Goal: Task Accomplishment & Management: Complete application form

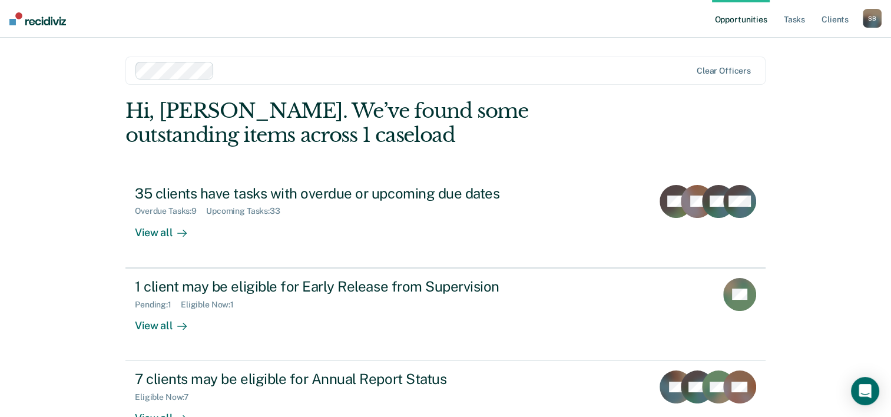
scroll to position [36, 0]
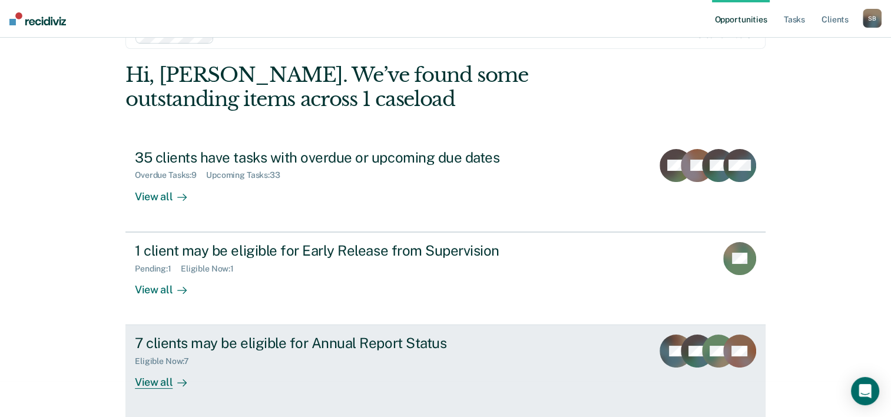
click at [165, 378] on div "View all" at bounding box center [168, 377] width 66 height 23
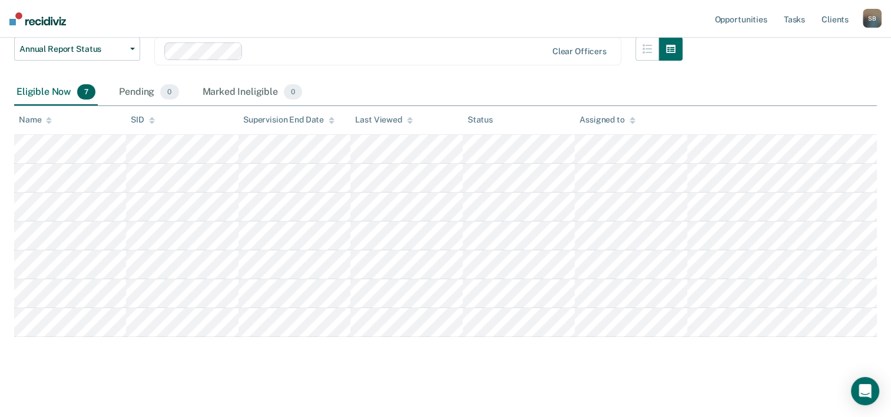
scroll to position [166, 0]
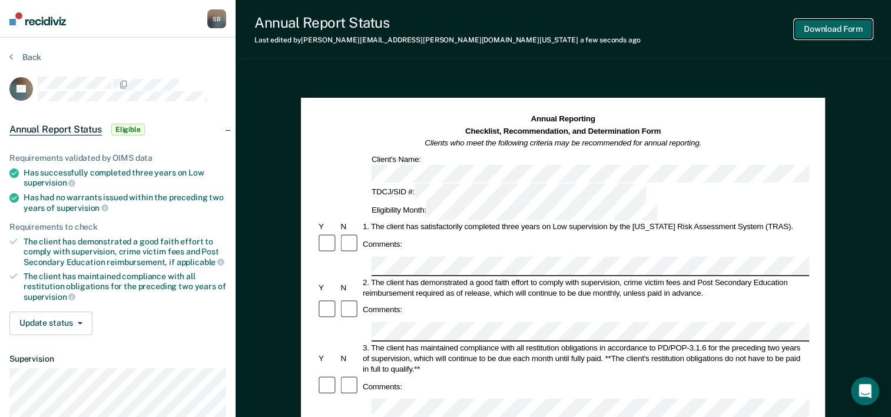
click at [830, 29] on button "Download Form" at bounding box center [834, 28] width 78 height 19
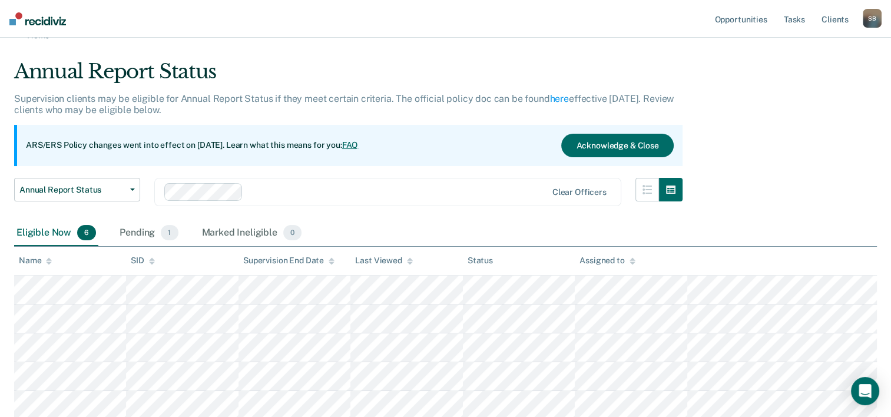
scroll to position [19, 0]
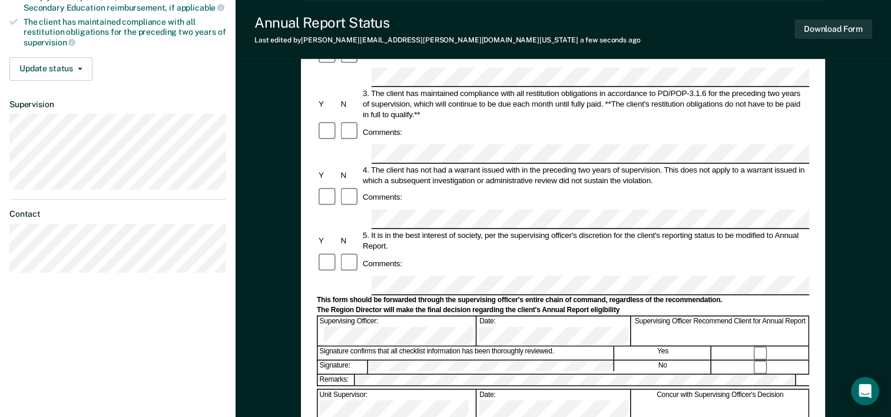
scroll to position [220, 0]
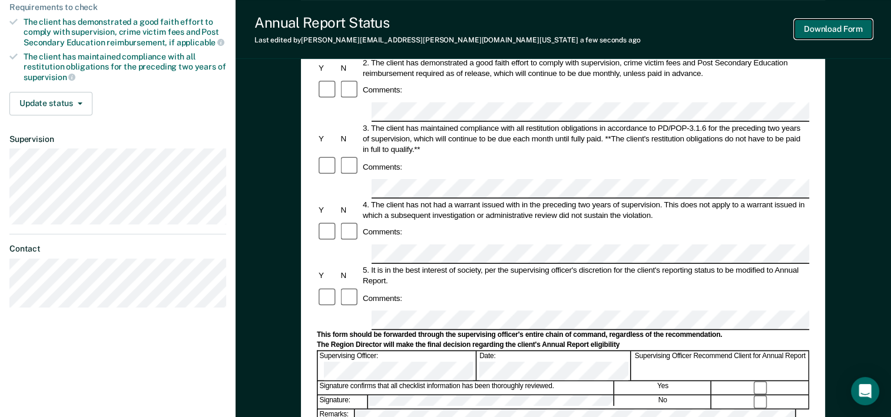
click at [830, 29] on button "Download Form" at bounding box center [834, 28] width 78 height 19
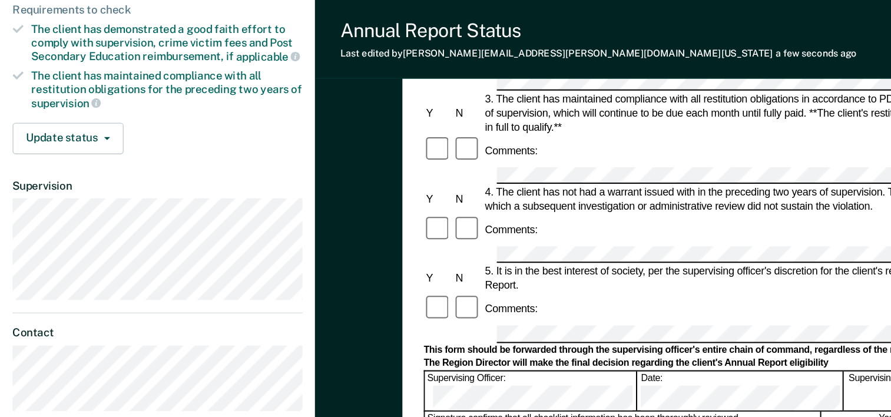
scroll to position [0, 0]
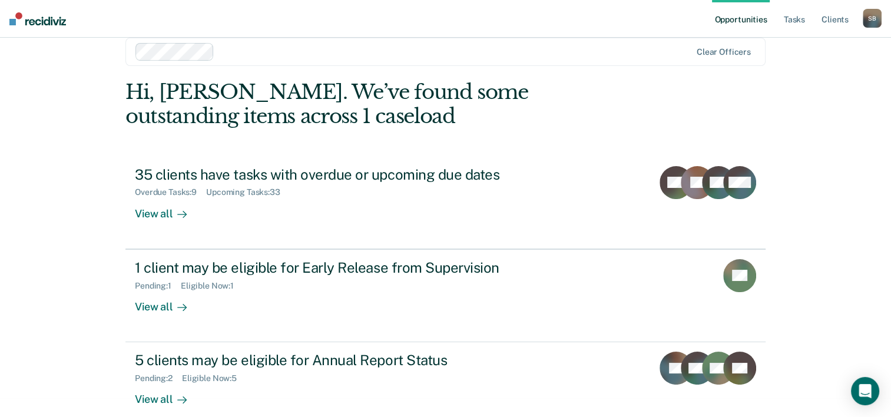
scroll to position [36, 0]
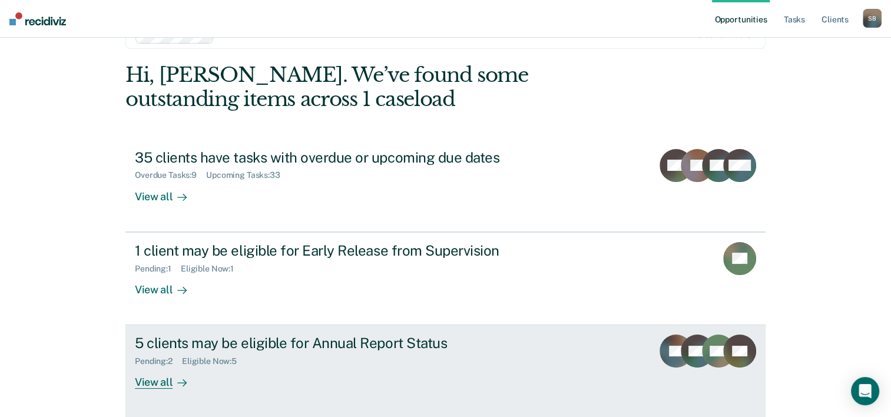
click at [153, 381] on div "View all" at bounding box center [168, 377] width 66 height 23
